Goal: Task Accomplishment & Management: Use online tool/utility

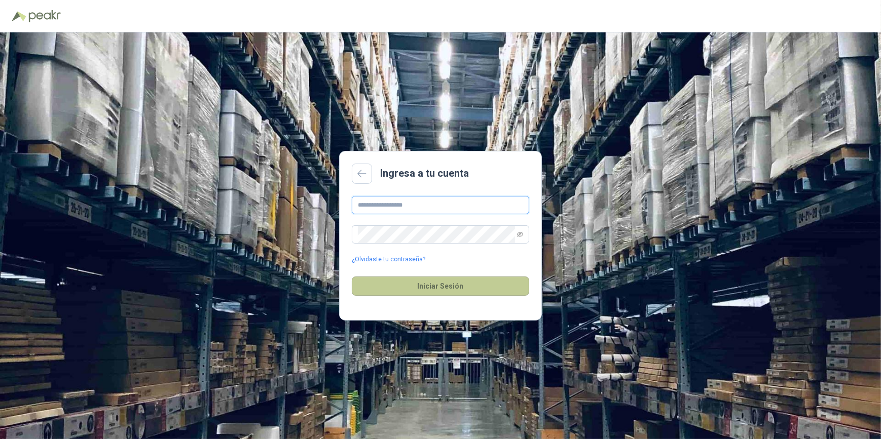
type input "**********"
click at [449, 289] on button "Iniciar Sesión" at bounding box center [440, 286] width 177 height 19
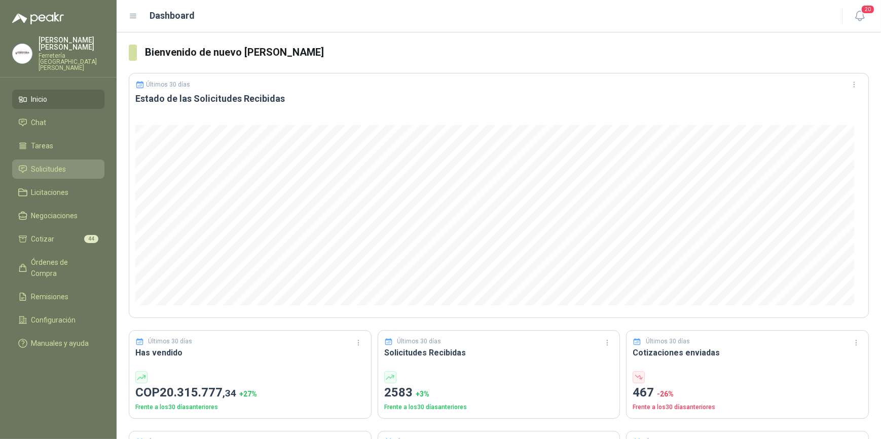
click at [61, 166] on span "Solicitudes" at bounding box center [48, 169] width 35 height 11
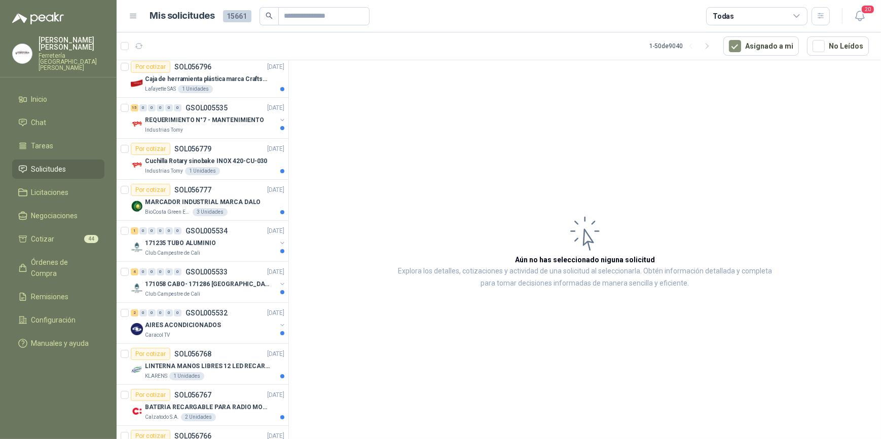
scroll to position [92, 0]
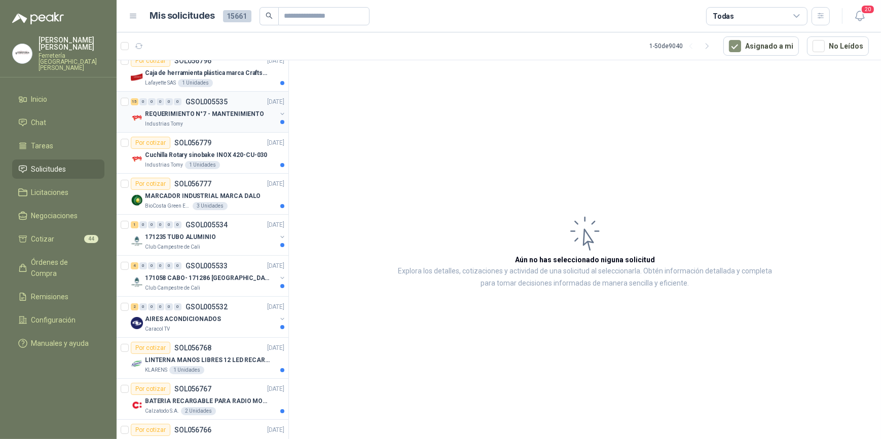
click at [186, 119] on div "REQUERIMIENTO N°7 - MANTENIMIENTO" at bounding box center [210, 114] width 131 height 12
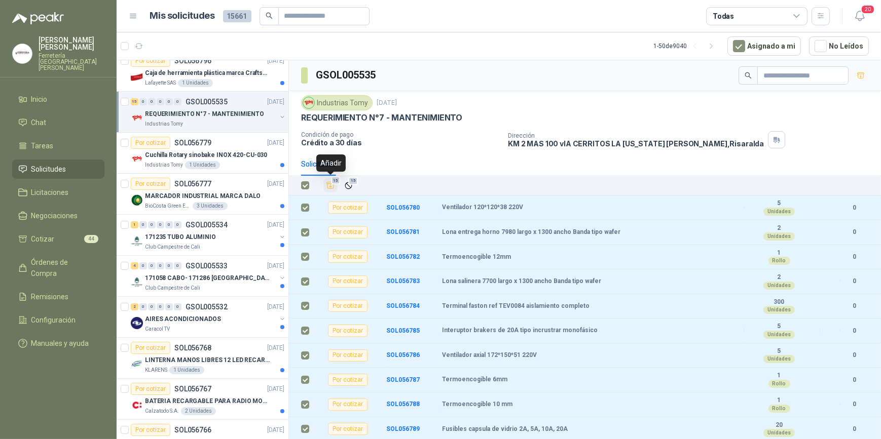
click at [329, 185] on icon "Añadir" at bounding box center [330, 185] width 9 height 9
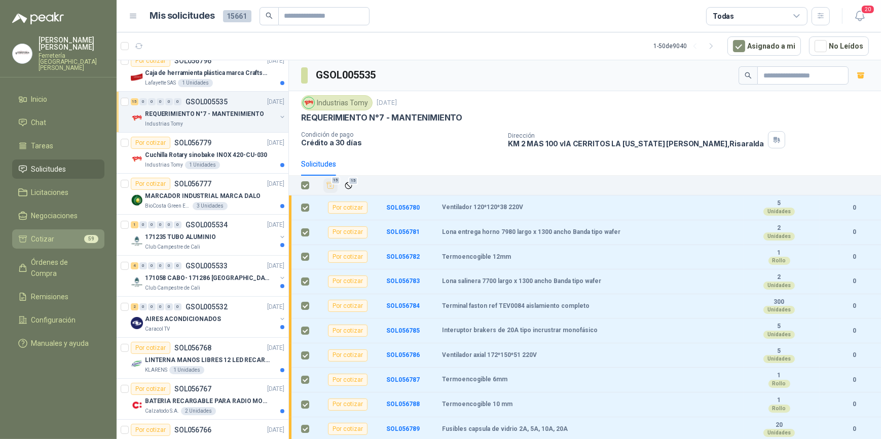
click at [53, 235] on span "Cotizar" at bounding box center [42, 239] width 23 height 11
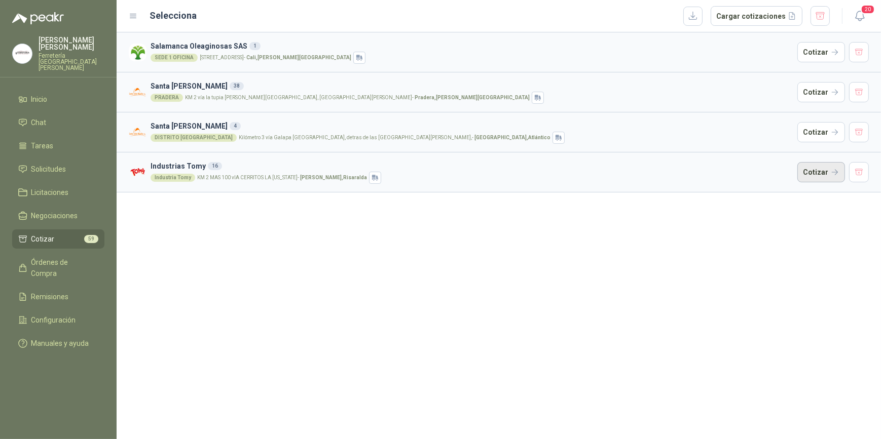
click at [817, 172] on button "Cotizar" at bounding box center [821, 172] width 48 height 20
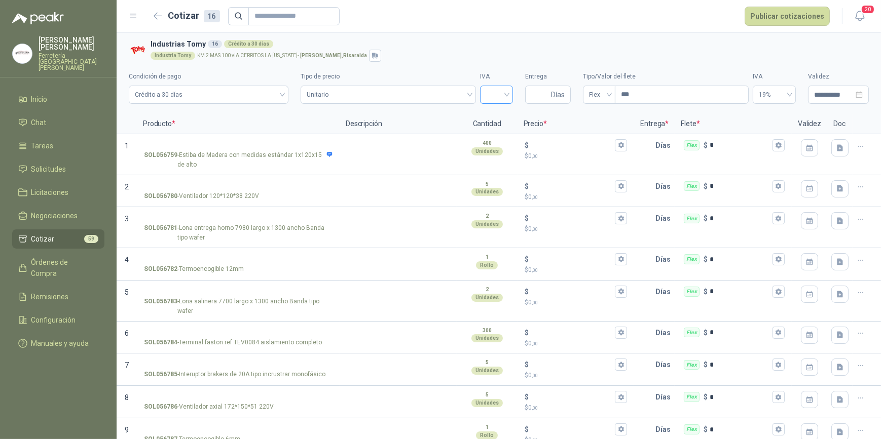
click at [487, 91] on input "search" at bounding box center [496, 93] width 21 height 15
click at [491, 111] on div "19%" at bounding box center [491, 115] width 17 height 11
click at [534, 95] on input "Entrega" at bounding box center [540, 94] width 18 height 17
type input "*"
click at [603, 94] on div "Flex" at bounding box center [599, 95] width 32 height 18
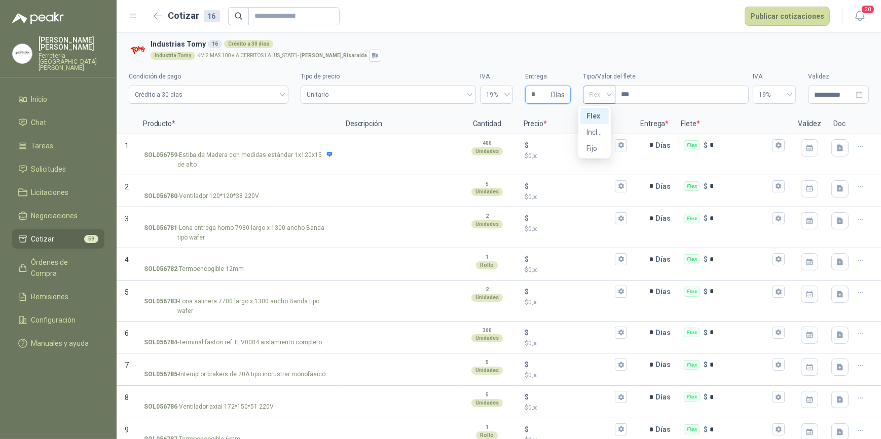
type input "*"
click at [598, 132] on div "Incluido" at bounding box center [594, 132] width 16 height 11
click at [155, 15] on icon "button" at bounding box center [158, 16] width 8 height 6
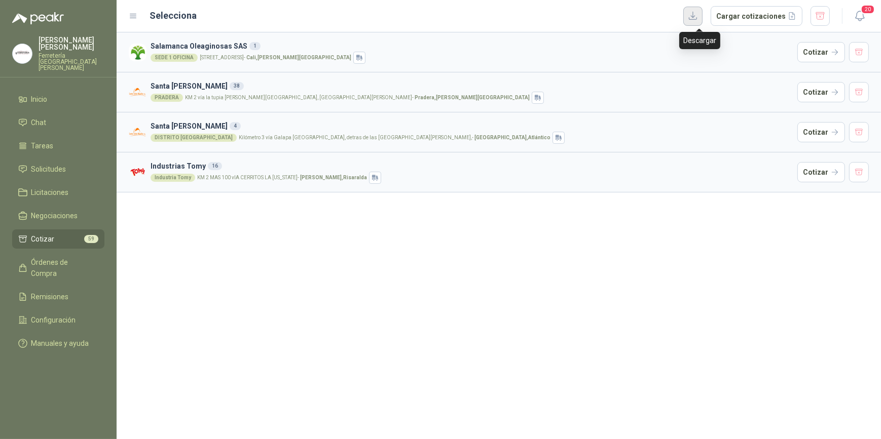
click at [695, 15] on button "button" at bounding box center [692, 16] width 19 height 19
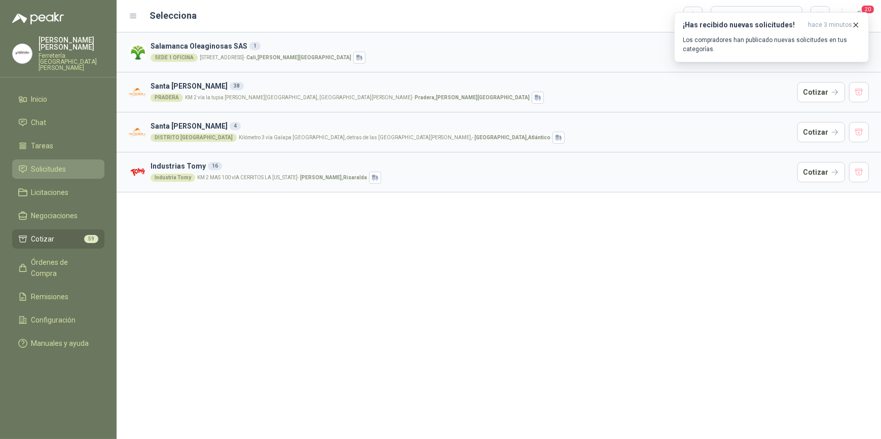
click at [48, 165] on span "Solicitudes" at bounding box center [48, 169] width 35 height 11
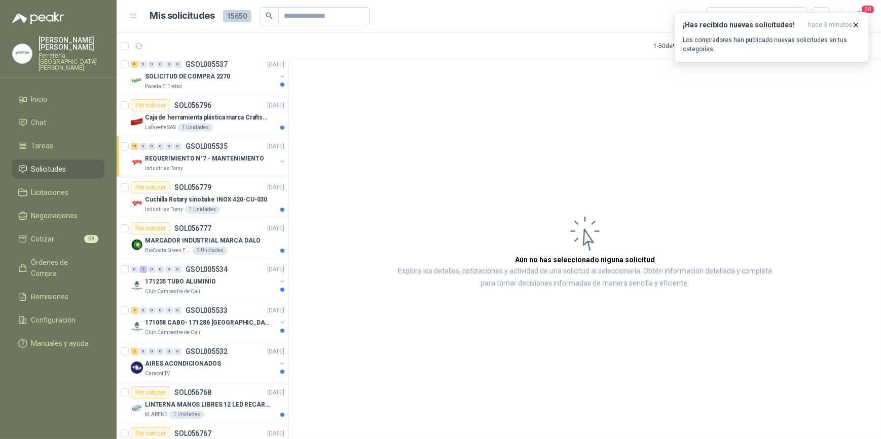
scroll to position [230, 0]
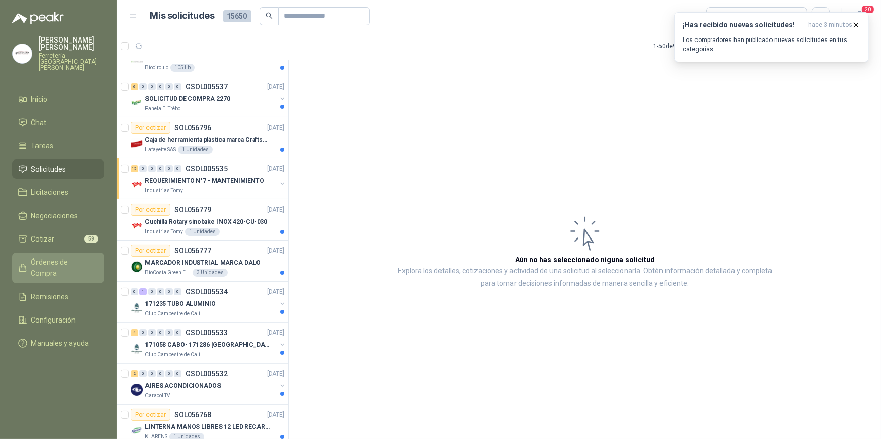
click at [63, 257] on span "Órdenes de Compra" at bounding box center [62, 268] width 63 height 22
